Goal: Information Seeking & Learning: Learn about a topic

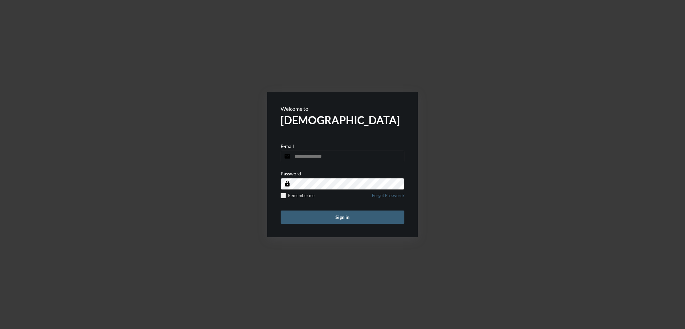
click at [302, 159] on input "email" at bounding box center [343, 157] width 124 height 12
type input "**********"
click at [281, 211] on button "Sign in" at bounding box center [343, 217] width 124 height 13
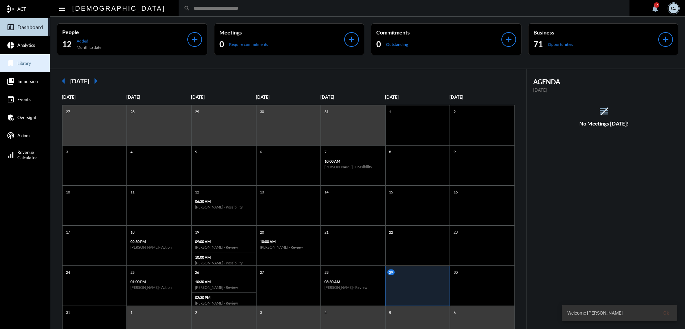
click at [36, 61] on link "bookmark Library" at bounding box center [25, 63] width 50 height 18
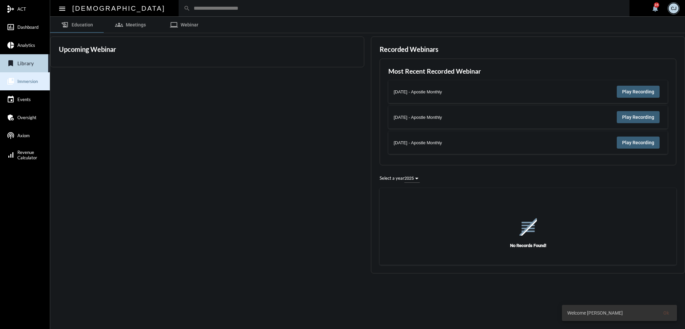
click at [26, 85] on link "collections_bookmark Immersion" at bounding box center [25, 81] width 50 height 18
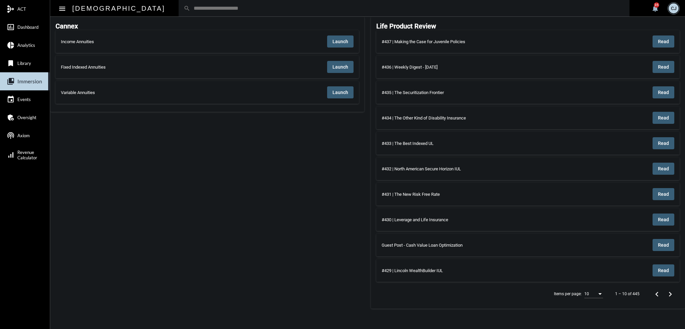
click at [344, 45] on button "Launch" at bounding box center [340, 41] width 26 height 12
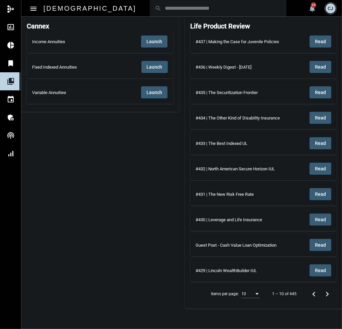
click at [150, 43] on span "Launch" at bounding box center [155, 41] width 16 height 5
